Goal: Task Accomplishment & Management: Manage account settings

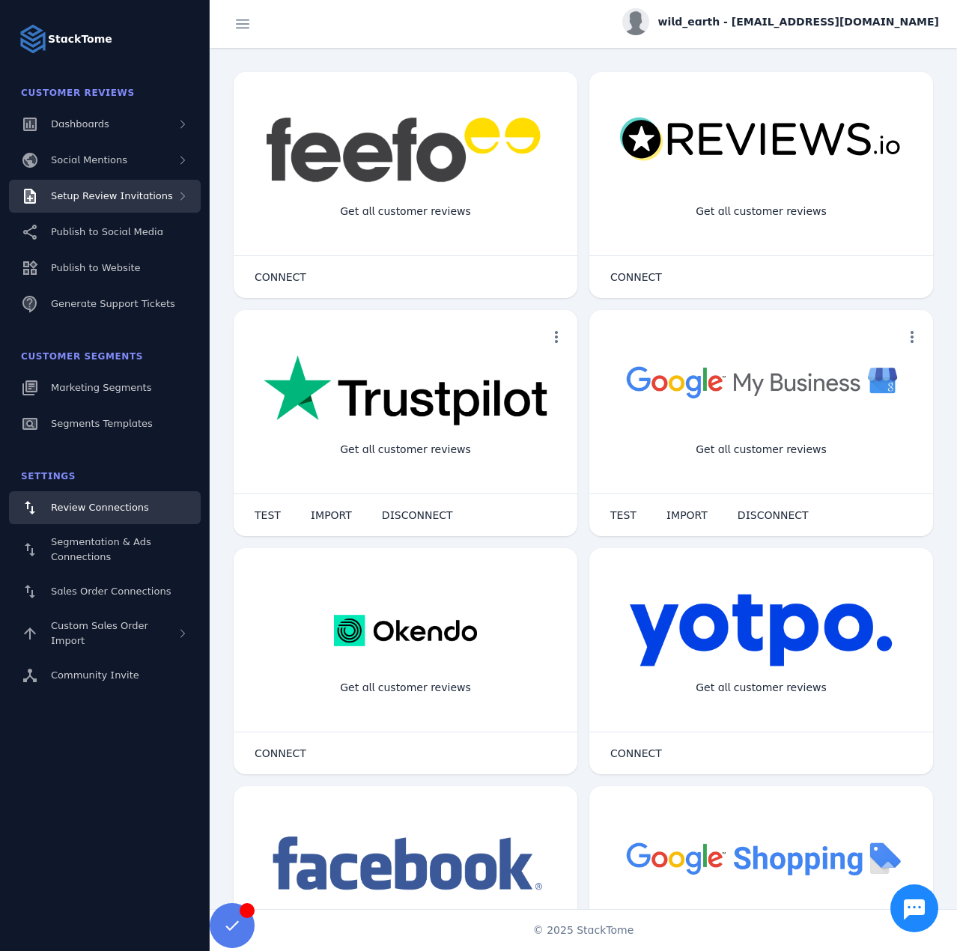
click at [139, 190] on span "Setup Review Invitations" at bounding box center [112, 195] width 122 height 11
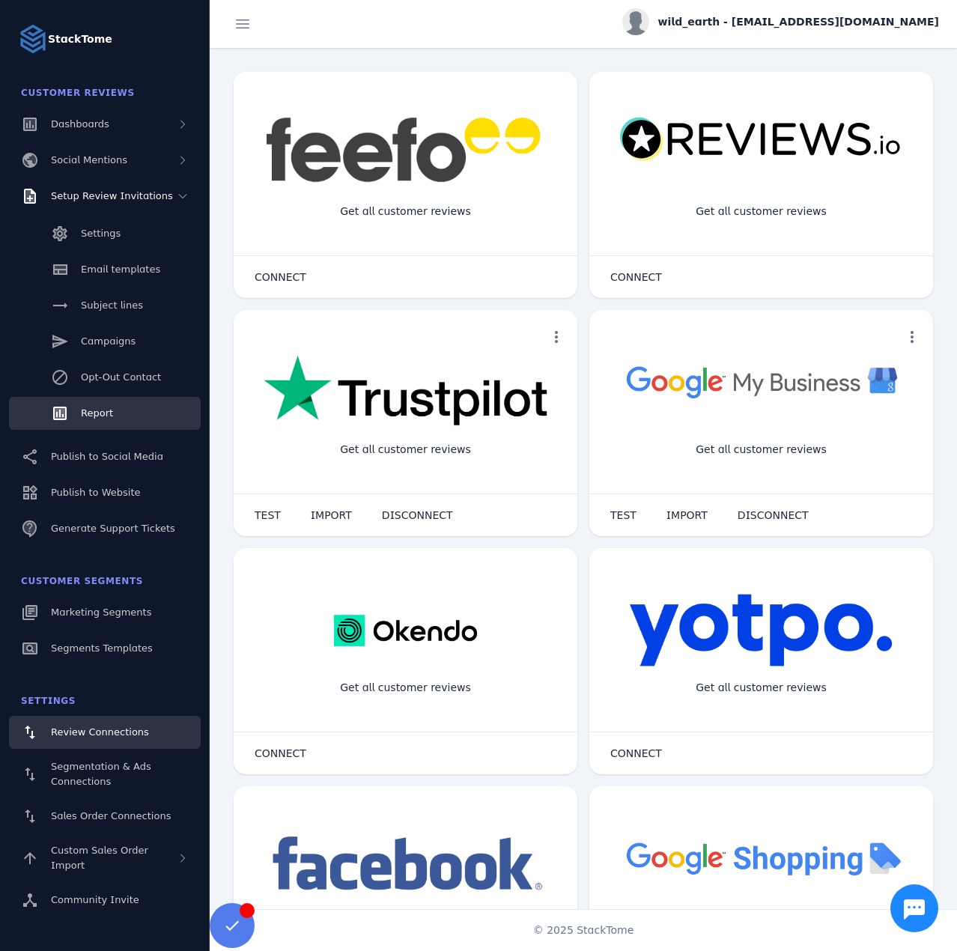
click at [88, 418] on span "Report" at bounding box center [97, 413] width 32 height 11
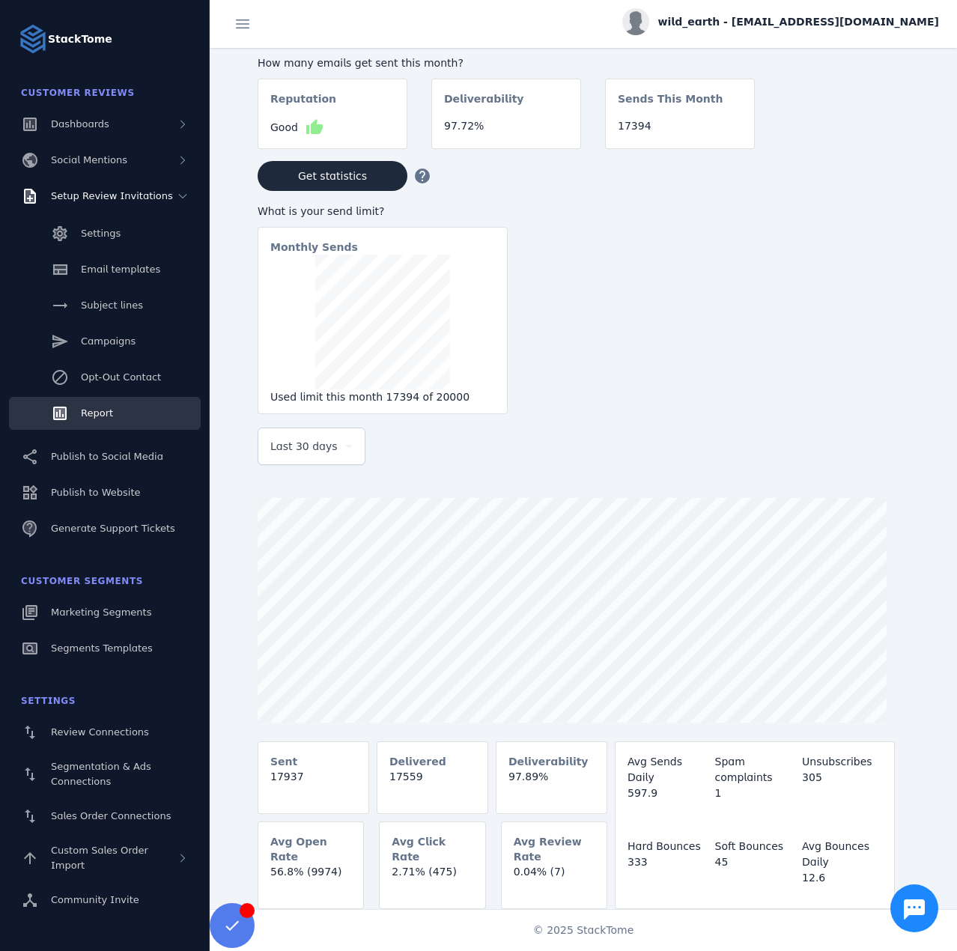
click at [305, 456] on span "Last 30 days" at bounding box center [303, 447] width 67 height 18
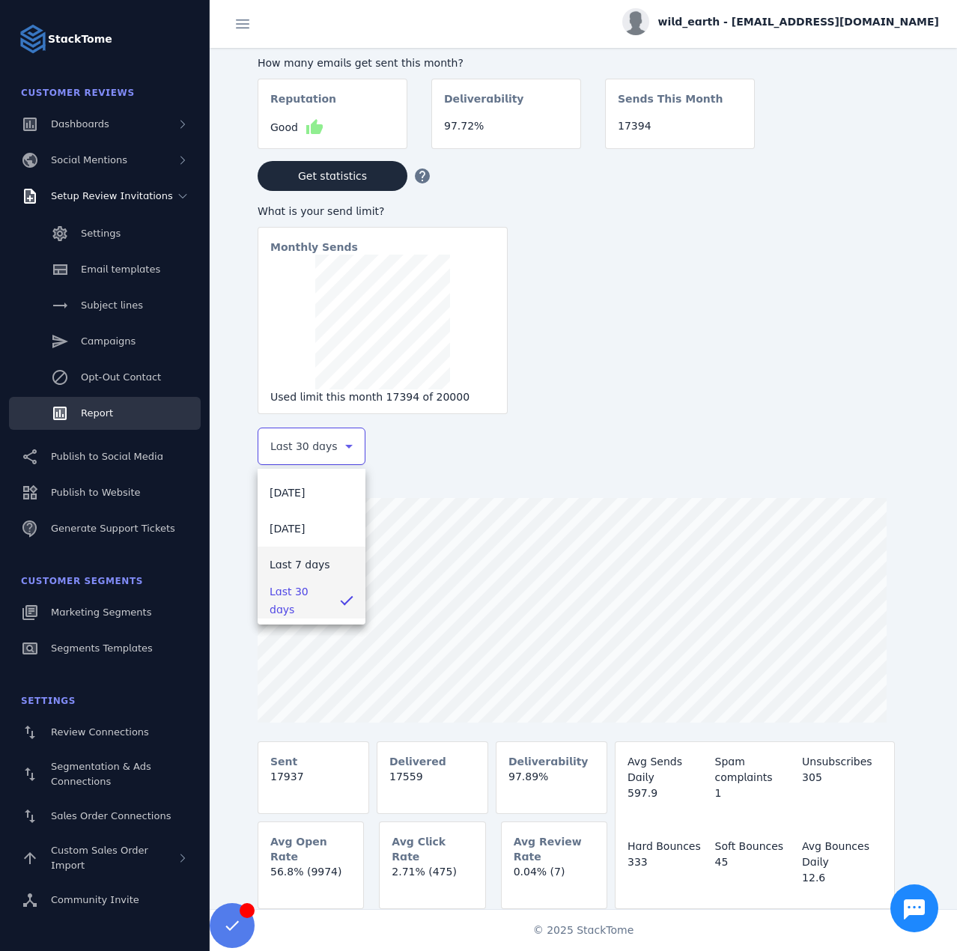
click at [299, 563] on span "Last 7 days" at bounding box center [300, 565] width 61 height 18
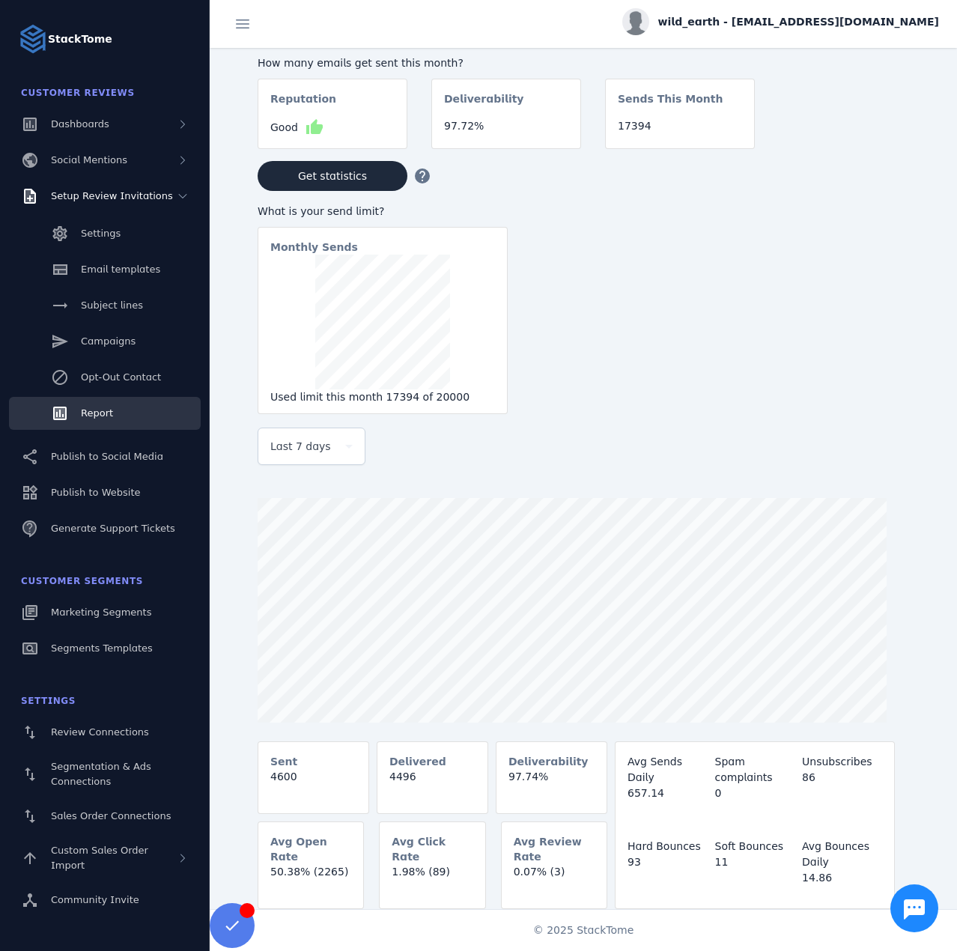
click at [788, 18] on span "wild_earth - [EMAIL_ADDRESS][DOMAIN_NAME]" at bounding box center [799, 22] width 281 height 16
click at [869, 141] on button "Sign out" at bounding box center [886, 145] width 108 height 36
